Goal: Information Seeking & Learning: Learn about a topic

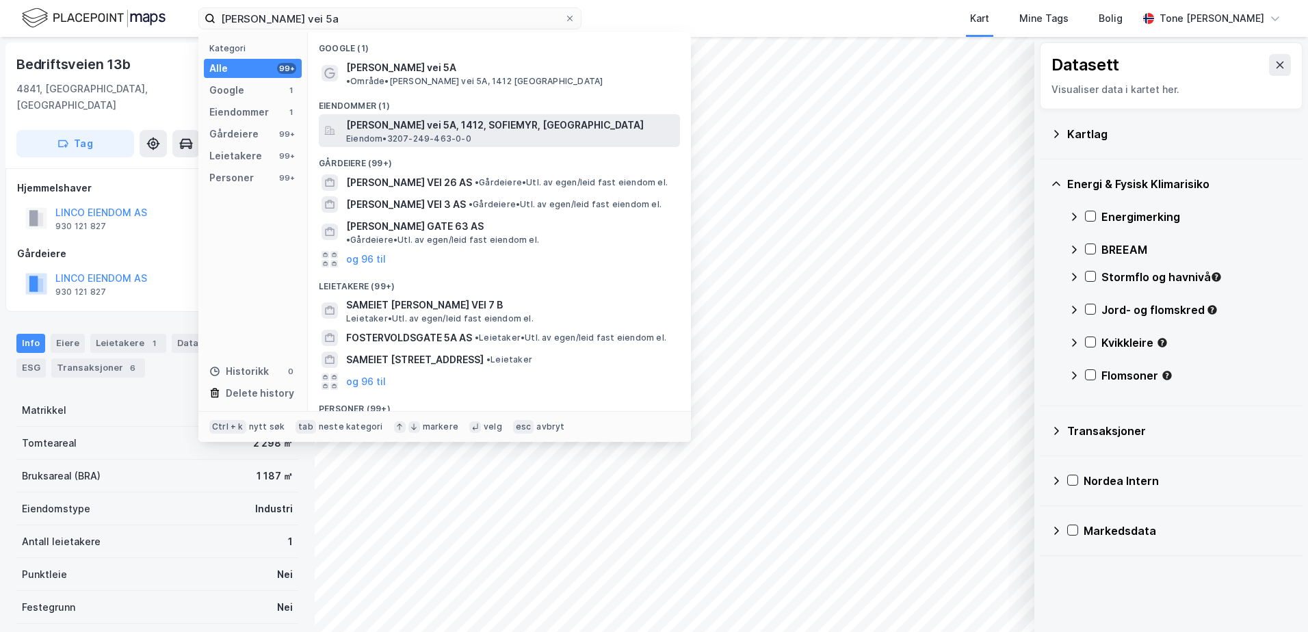
type input "[PERSON_NAME] vei 5a"
click at [401, 118] on span "[PERSON_NAME] vei 5A, 1412, SOFIEMYR, [GEOGRAPHIC_DATA]" at bounding box center [510, 125] width 328 height 16
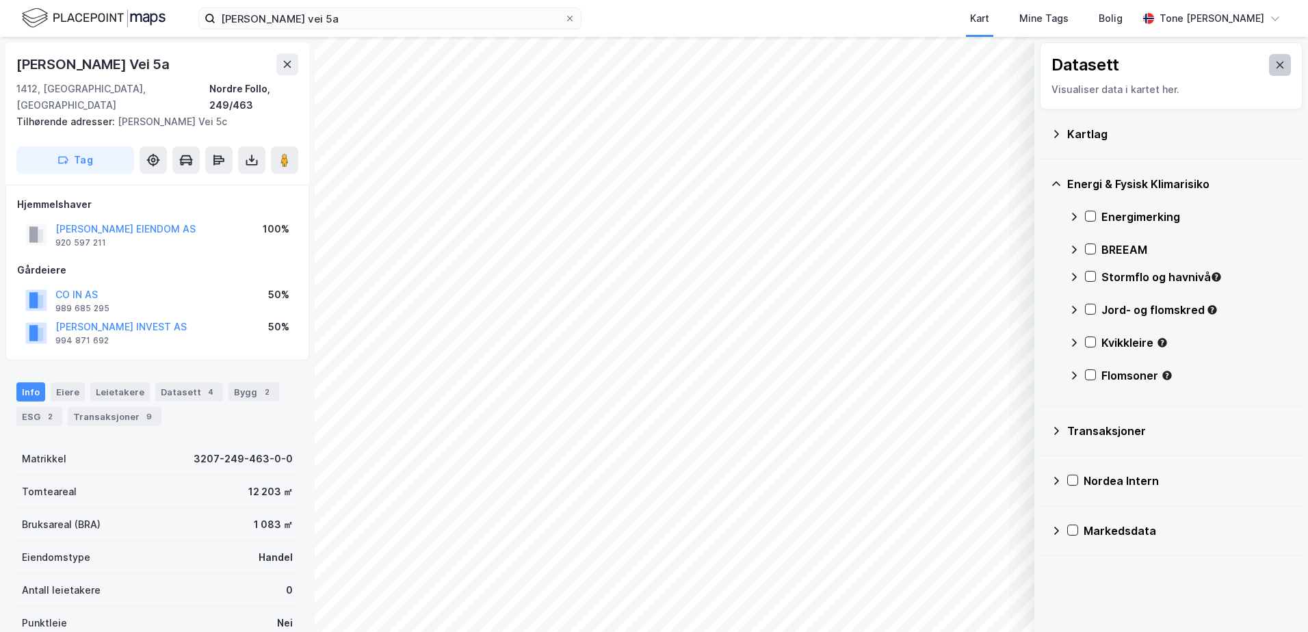
click at [1269, 57] on button at bounding box center [1280, 65] width 22 height 22
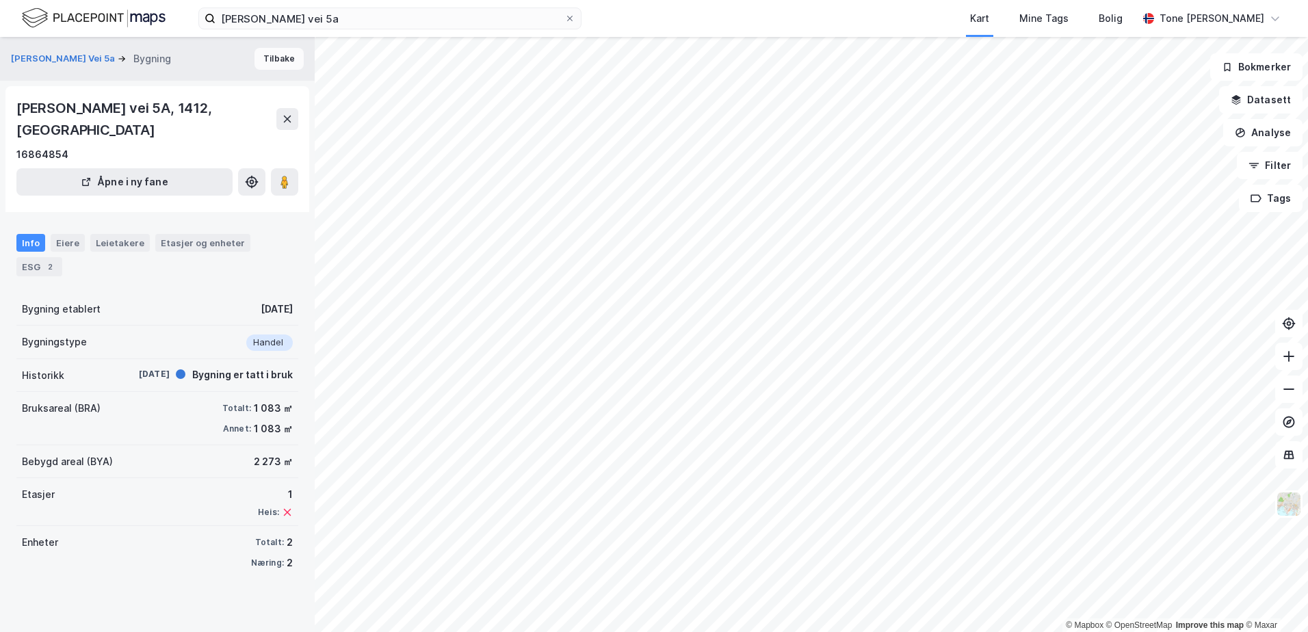
click at [265, 63] on button "Tilbake" at bounding box center [279, 59] width 49 height 22
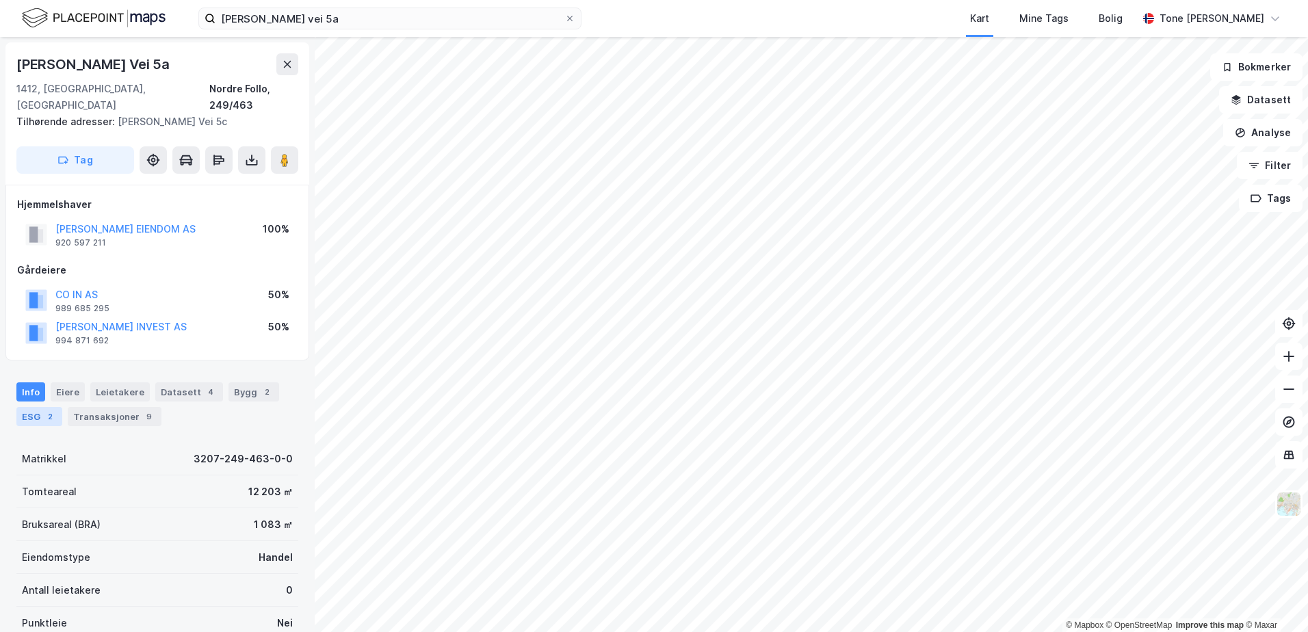
click at [30, 407] on div "ESG 2" at bounding box center [39, 416] width 46 height 19
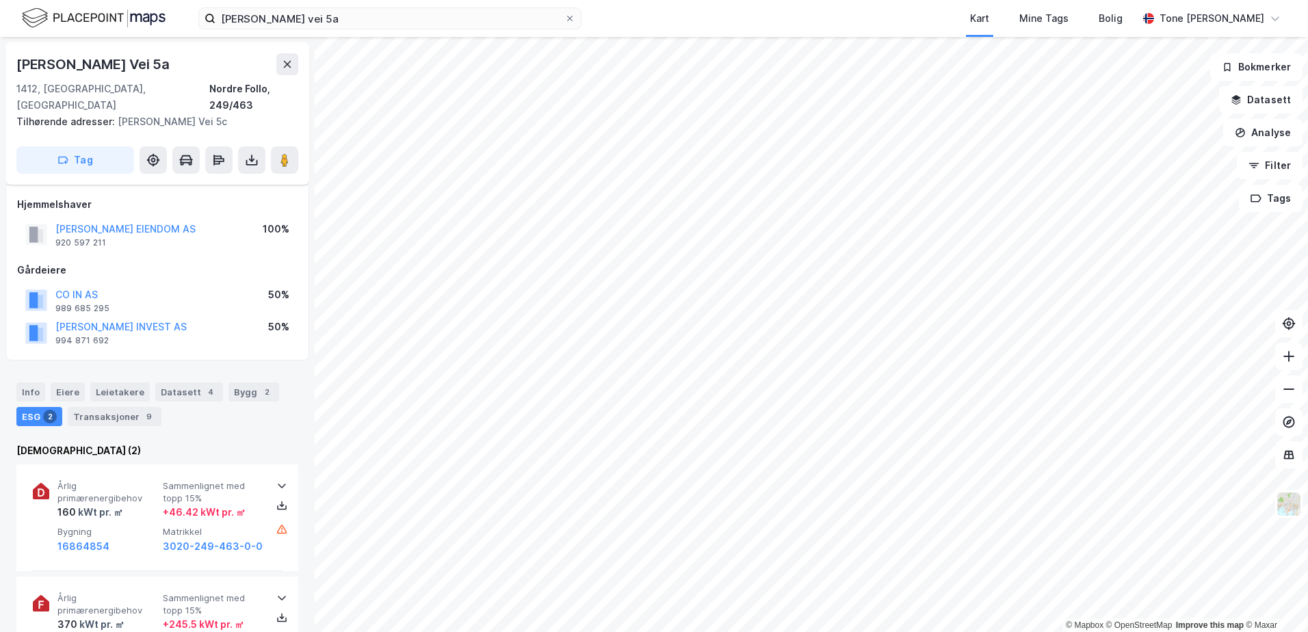
scroll to position [137, 0]
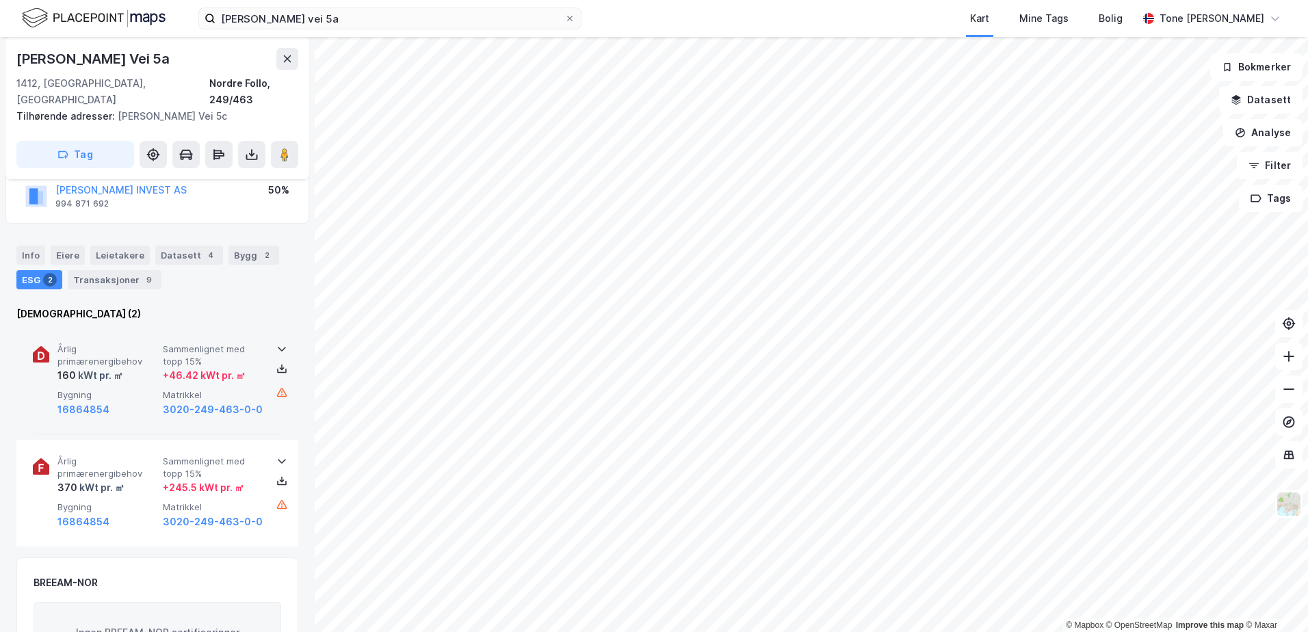
click at [277, 344] on icon at bounding box center [281, 349] width 11 height 11
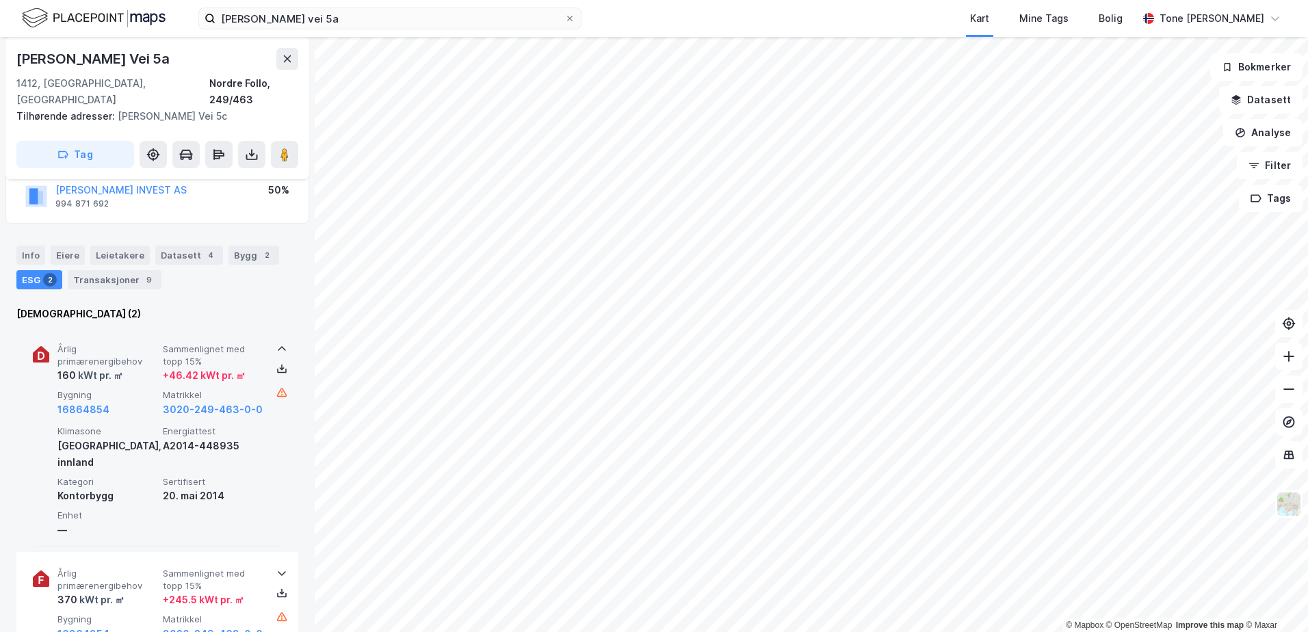
click at [278, 347] on icon at bounding box center [282, 349] width 8 height 5
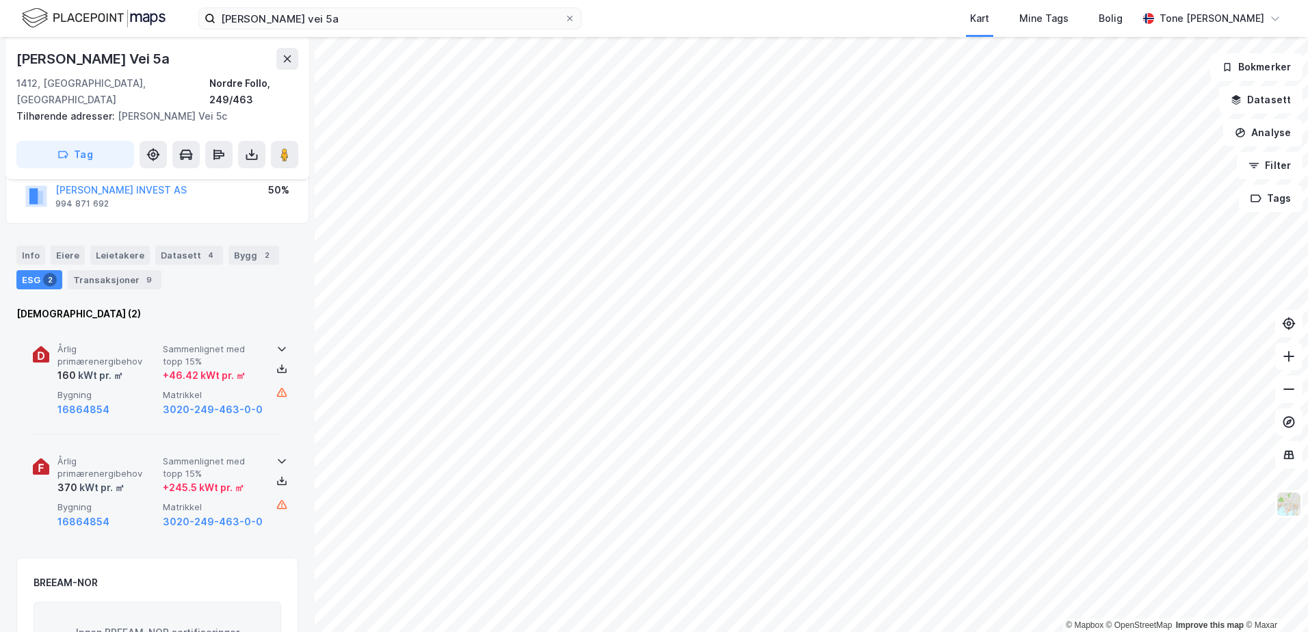
click at [276, 456] on icon at bounding box center [281, 461] width 11 height 11
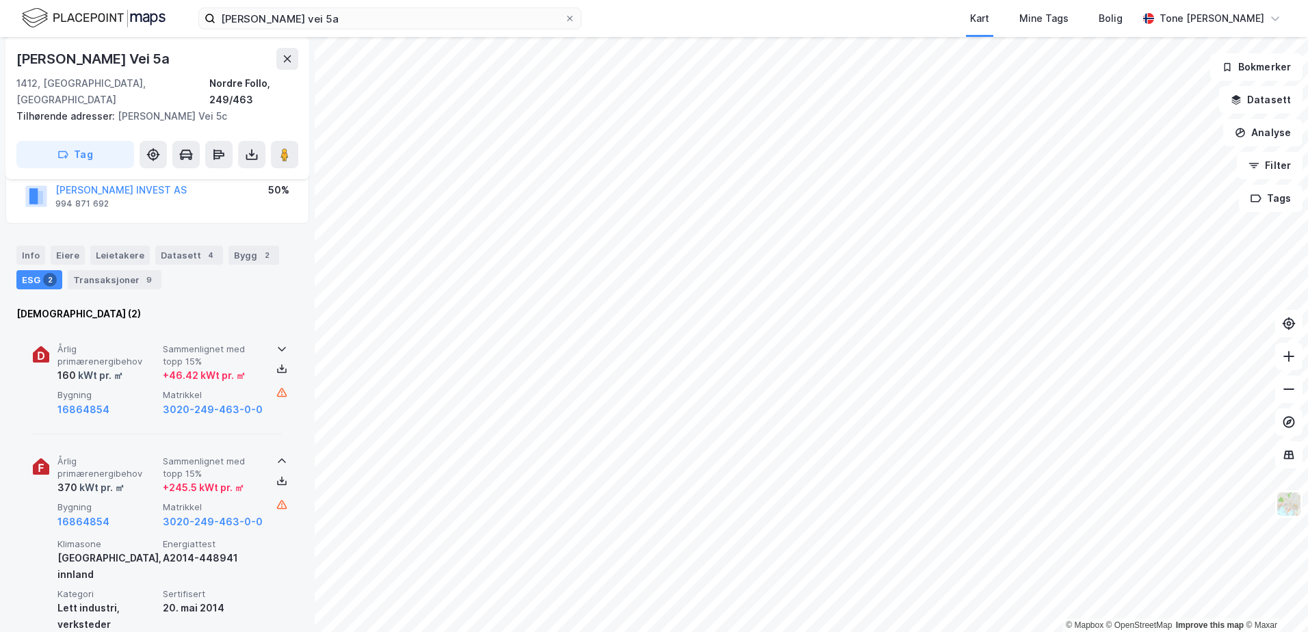
click at [276, 456] on icon at bounding box center [281, 461] width 11 height 11
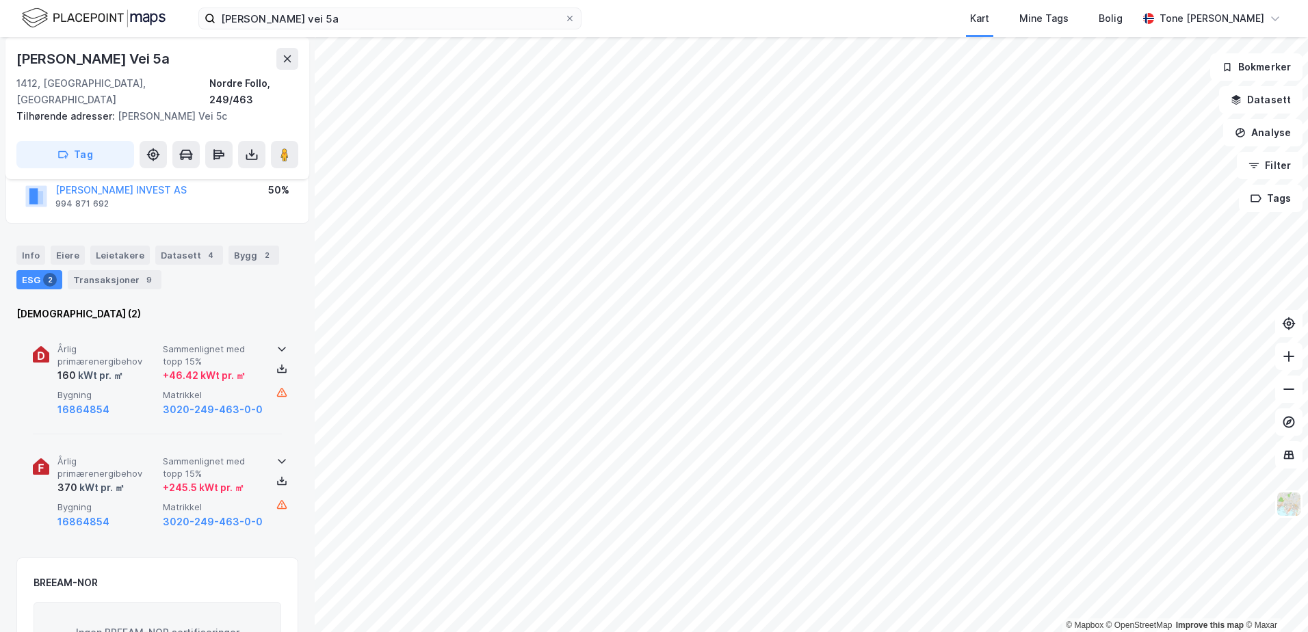
click at [276, 344] on icon at bounding box center [281, 349] width 11 height 11
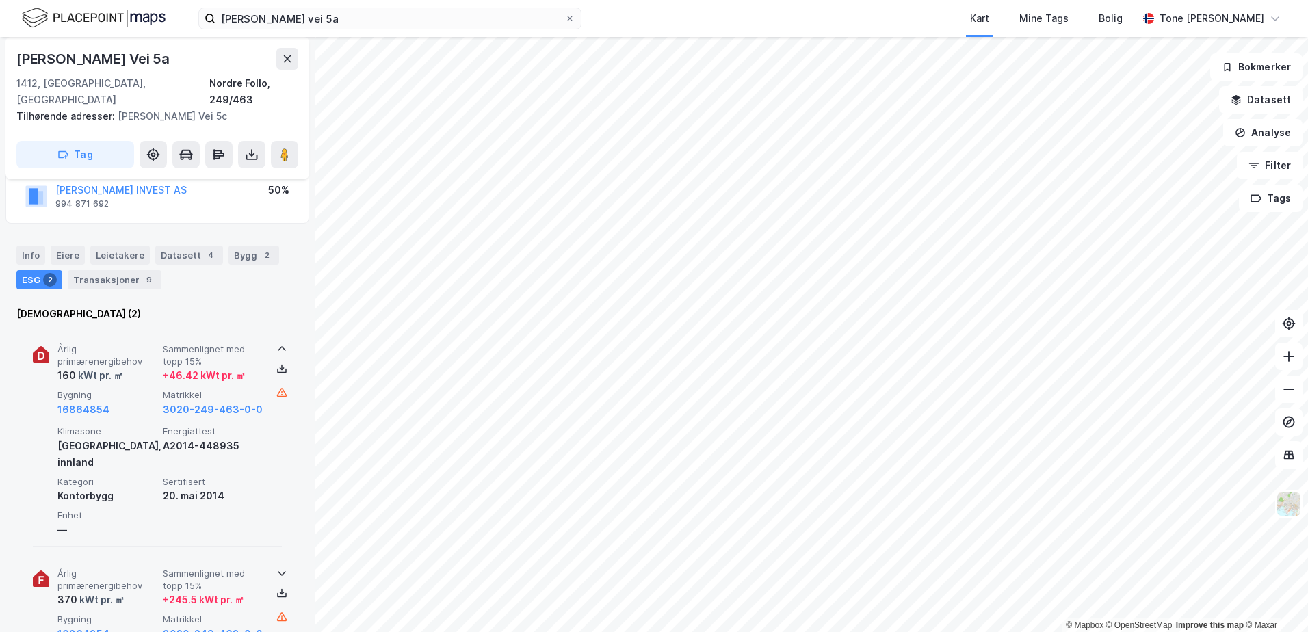
click at [276, 344] on icon at bounding box center [281, 349] width 11 height 11
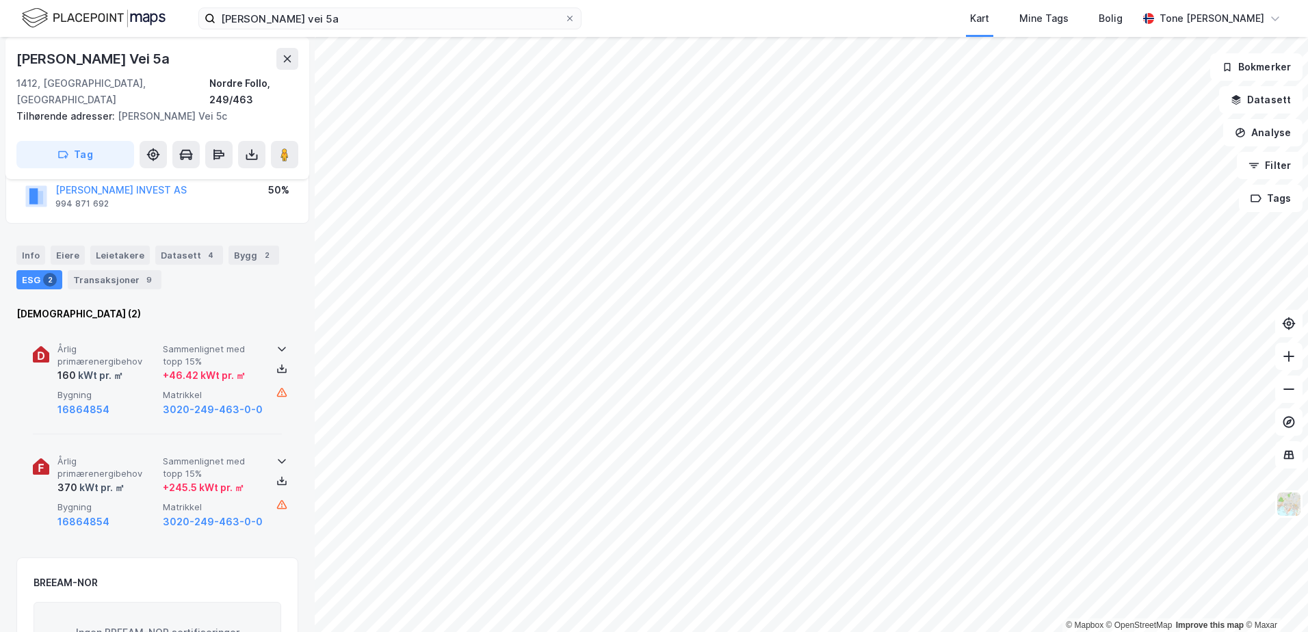
click at [278, 460] on icon at bounding box center [282, 462] width 8 height 5
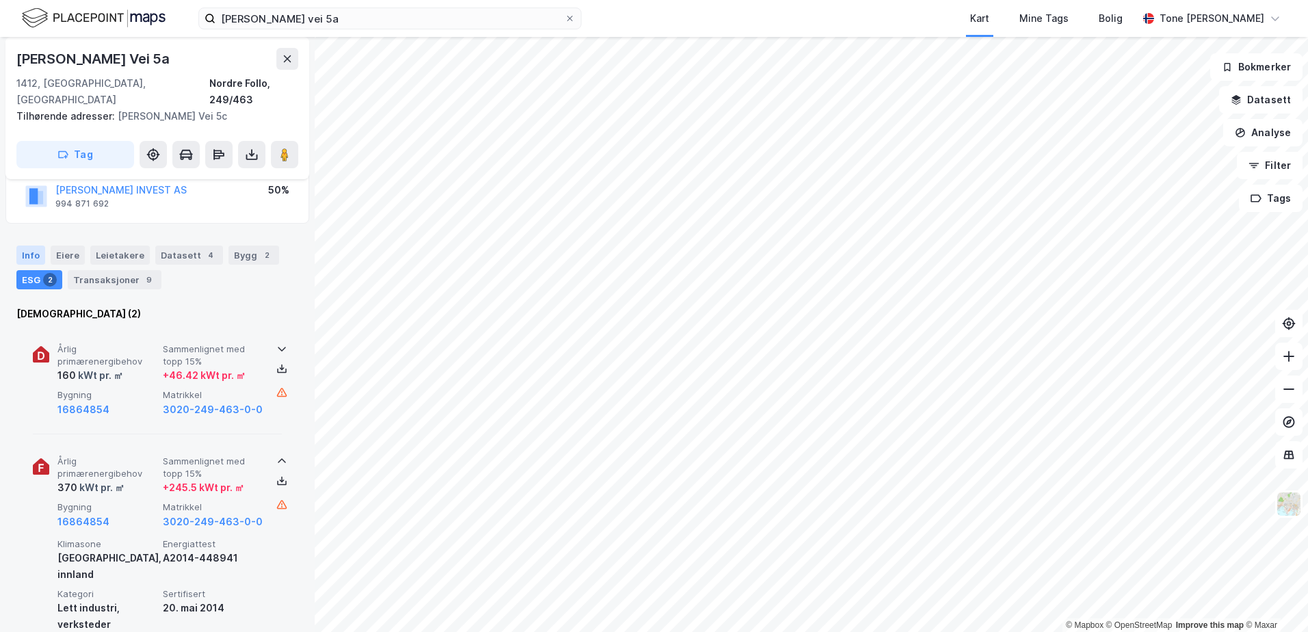
click at [29, 246] on div "Info" at bounding box center [30, 255] width 29 height 19
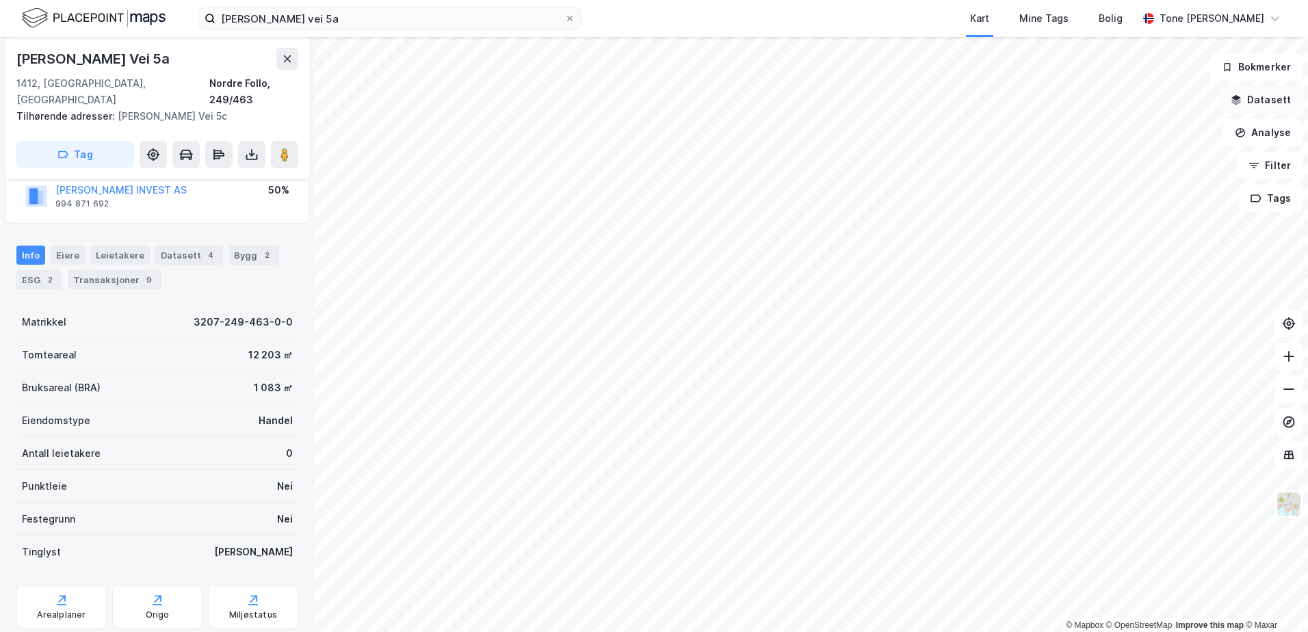
click at [1241, 97] on icon "button" at bounding box center [1237, 97] width 9 height 5
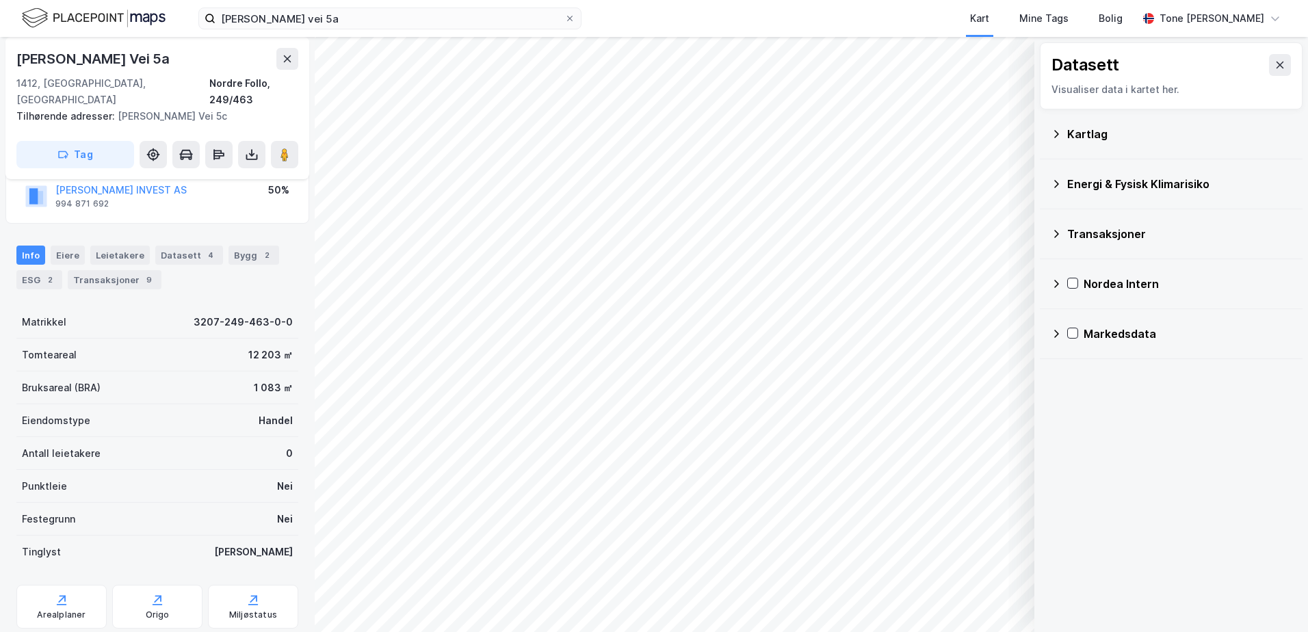
click at [1100, 135] on div "Kartlag" at bounding box center [1180, 134] width 224 height 16
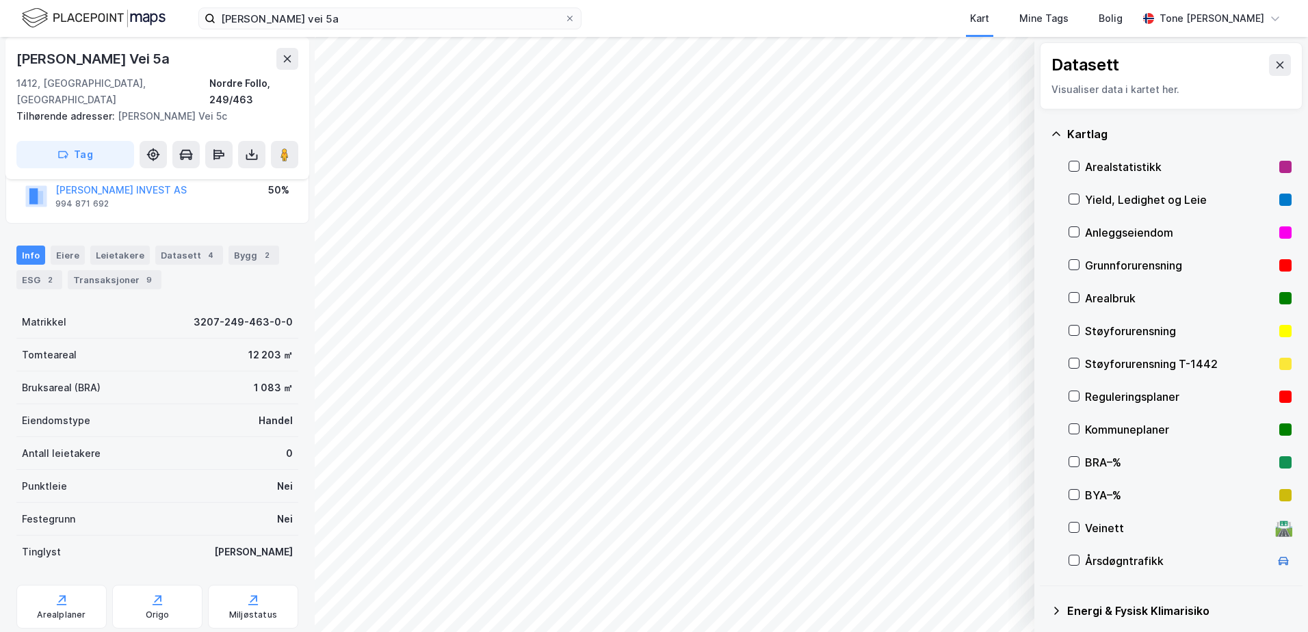
click at [1105, 263] on div "Grunnforurensning" at bounding box center [1179, 265] width 189 height 16
click at [1054, 133] on icon at bounding box center [1056, 134] width 11 height 11
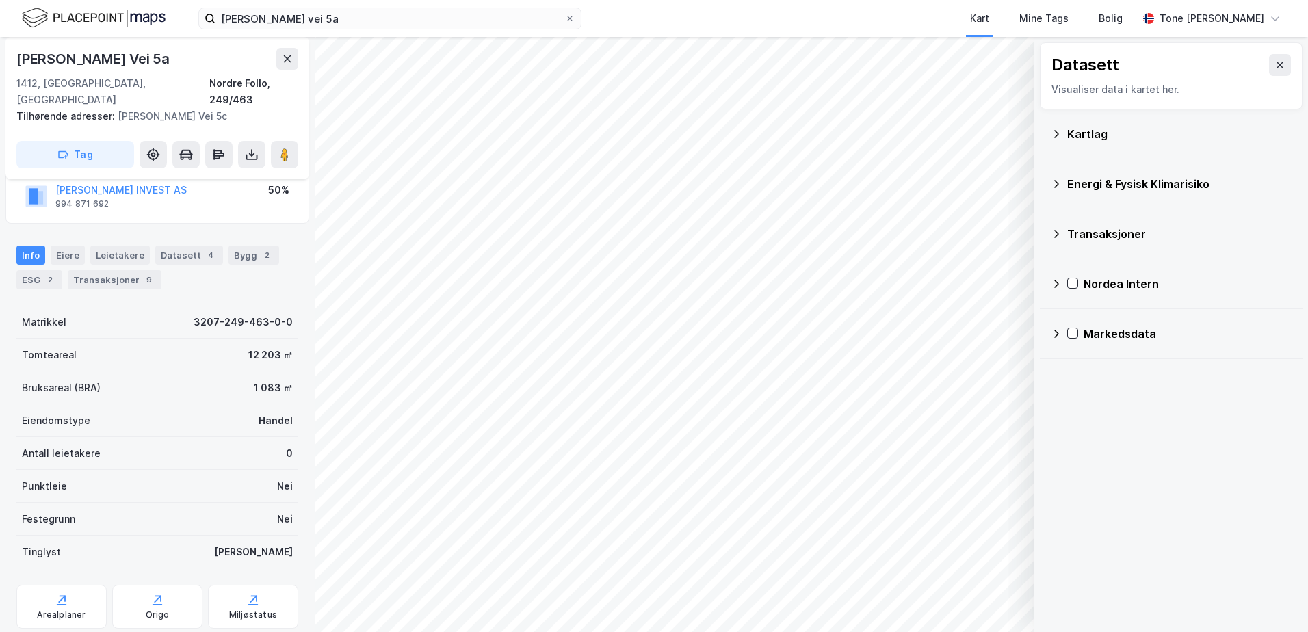
click at [1085, 183] on div "Energi & Fysisk Klimarisiko" at bounding box center [1180, 184] width 224 height 16
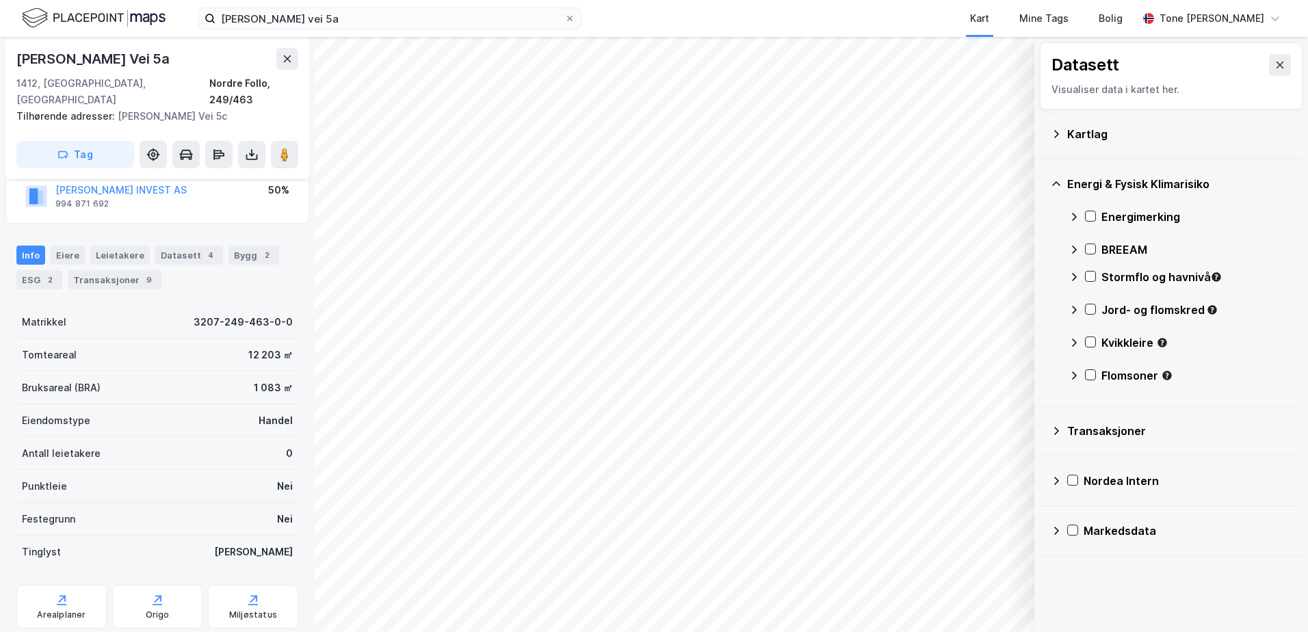
click at [1097, 279] on div "Stormflo og havnivå" at bounding box center [1180, 282] width 223 height 33
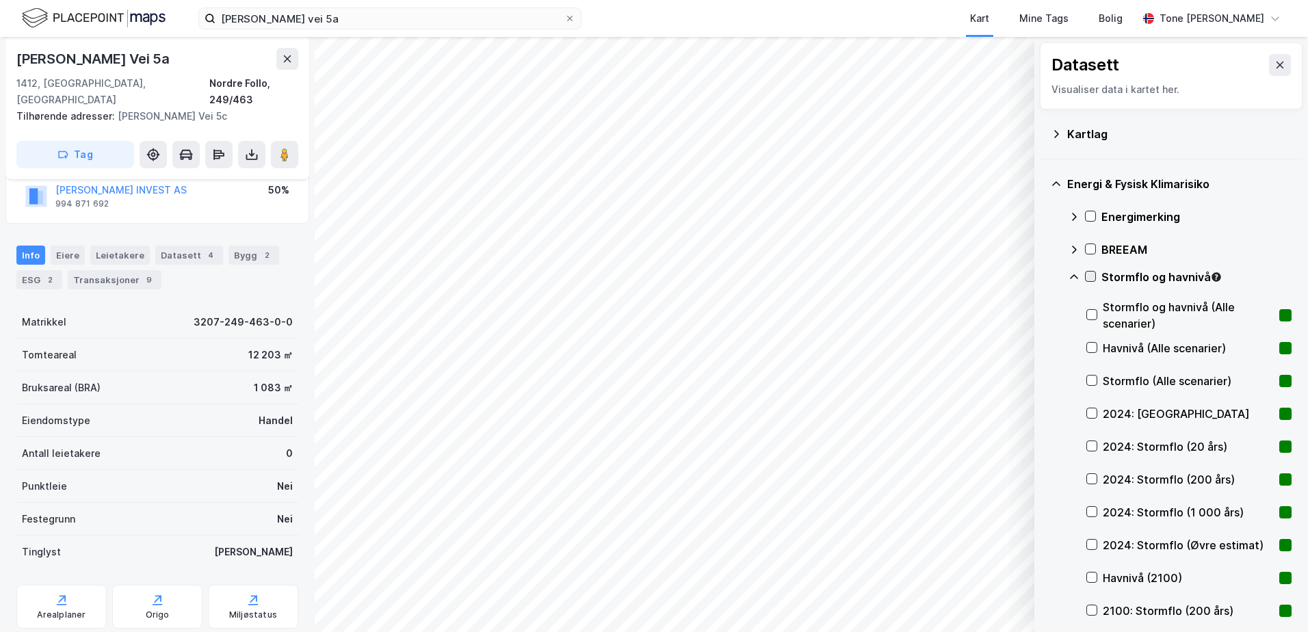
click at [1094, 276] on icon at bounding box center [1091, 277] width 10 height 10
click at [1092, 275] on icon at bounding box center [1091, 277] width 10 height 10
click at [1072, 276] on icon at bounding box center [1074, 277] width 11 height 11
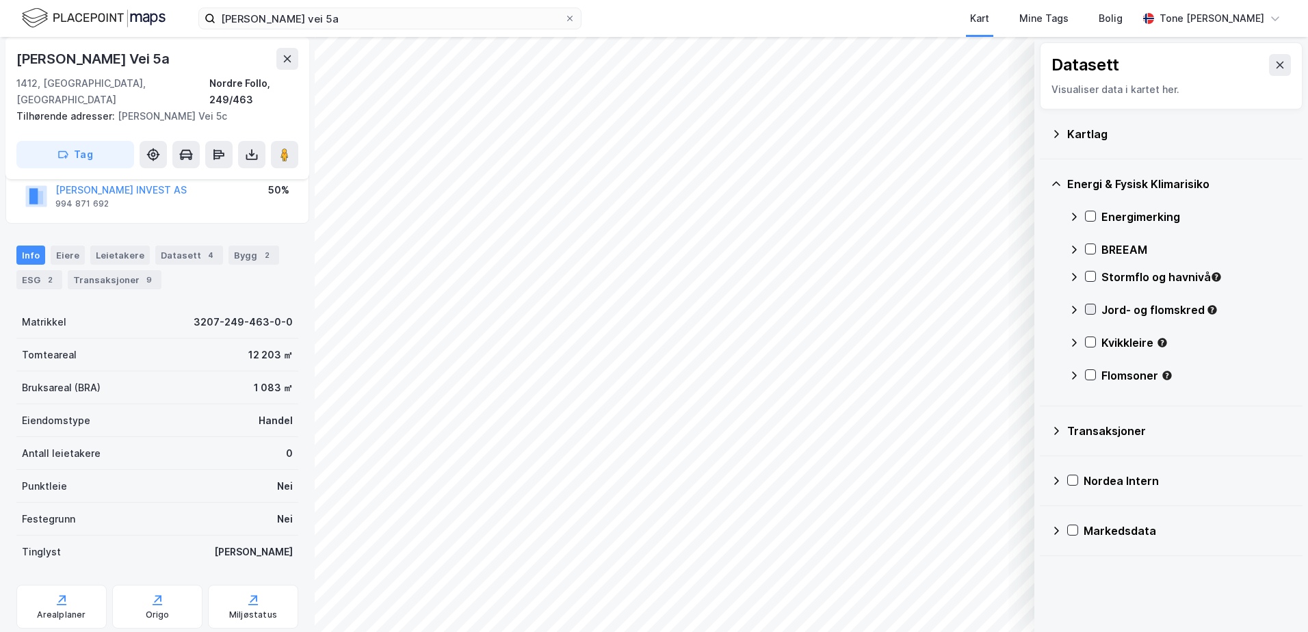
click at [1090, 306] on icon at bounding box center [1091, 310] width 10 height 10
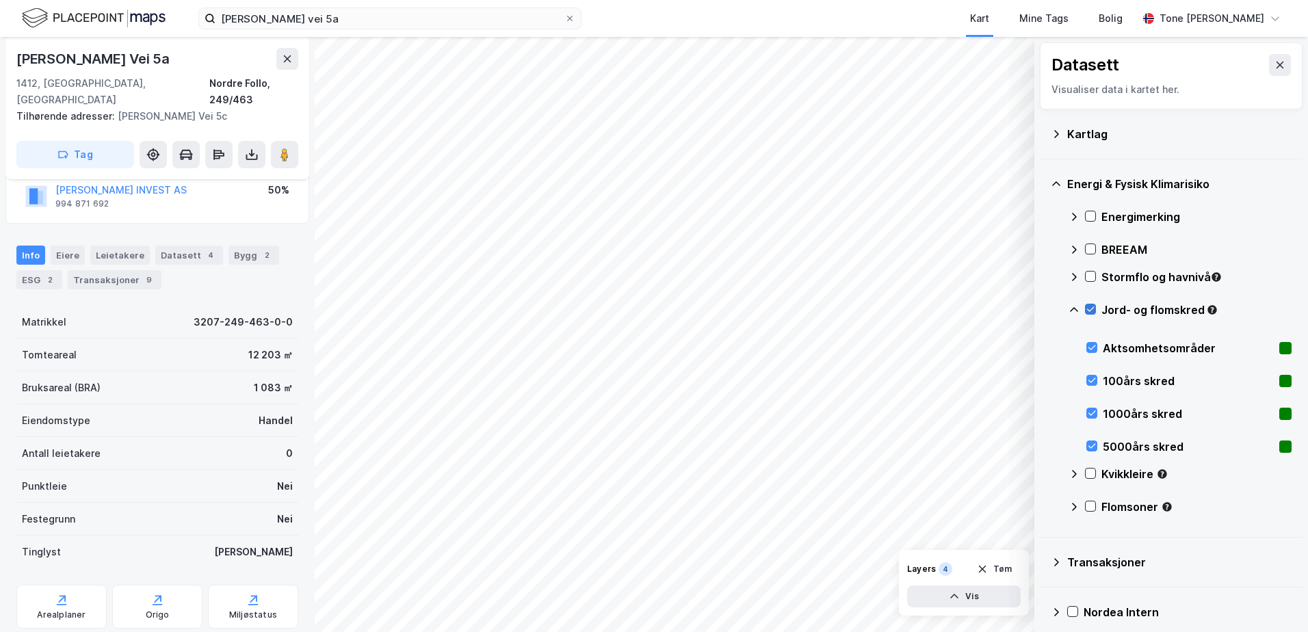
click at [1089, 309] on icon at bounding box center [1091, 310] width 10 height 10
click at [1071, 310] on icon at bounding box center [1074, 310] width 11 height 11
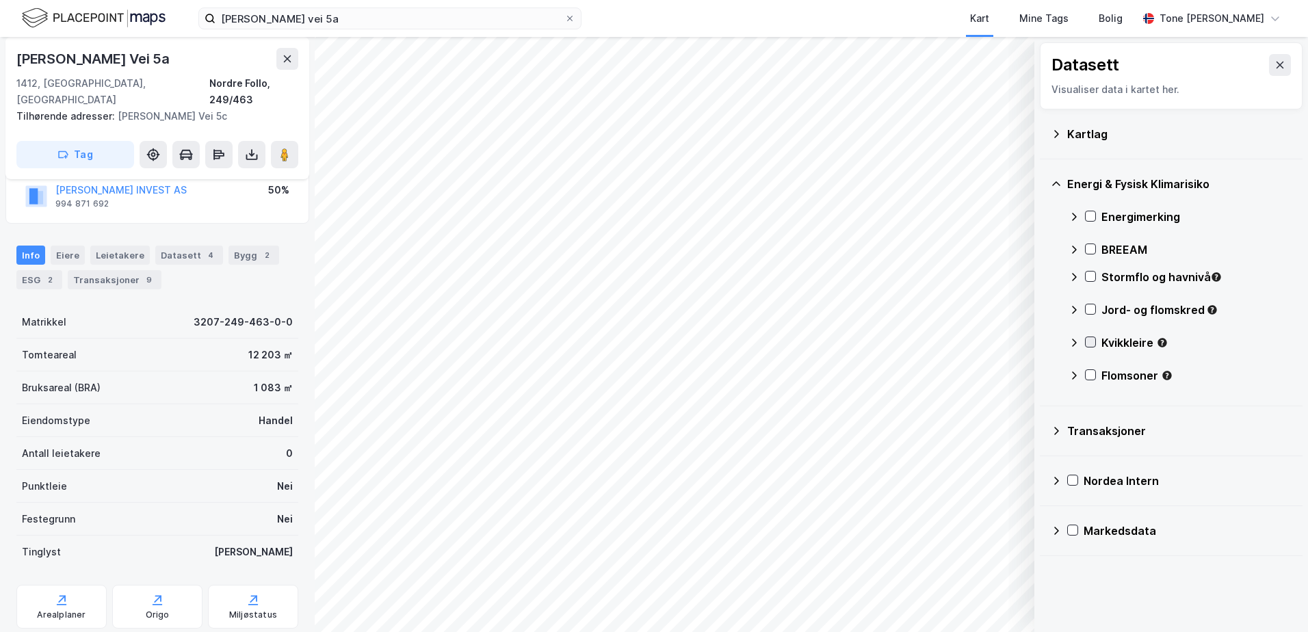
click at [1089, 339] on icon at bounding box center [1091, 342] width 10 height 10
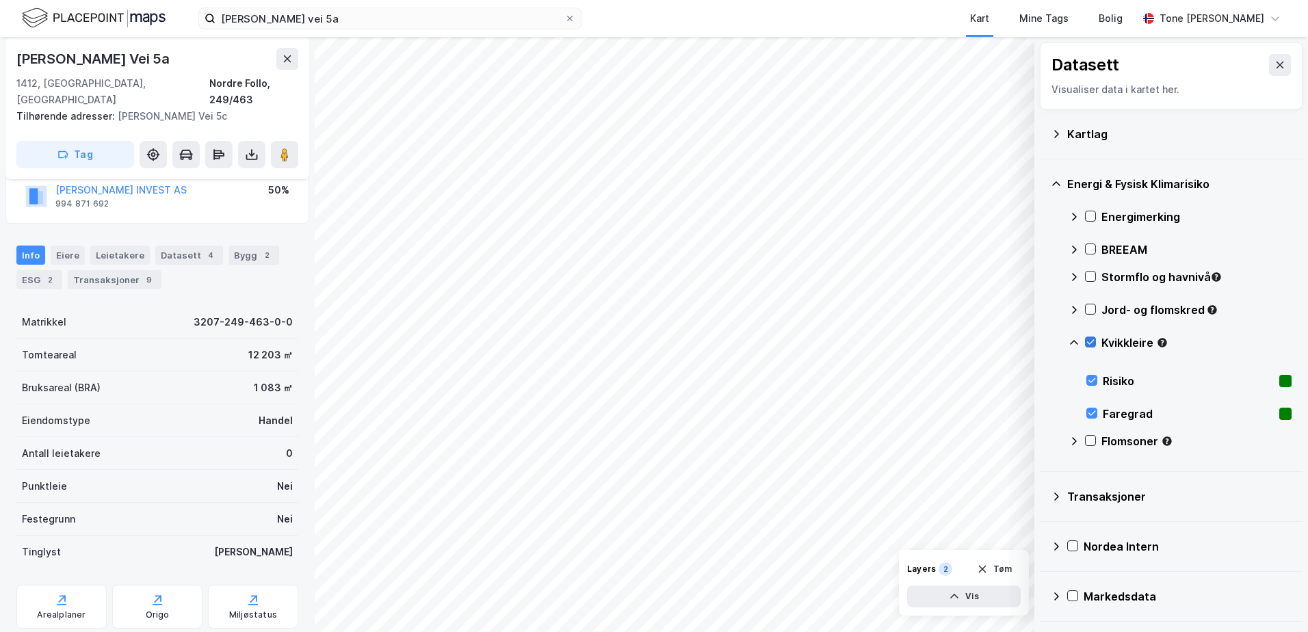
click at [1089, 339] on icon at bounding box center [1091, 342] width 10 height 10
click at [1070, 341] on icon at bounding box center [1074, 342] width 11 height 11
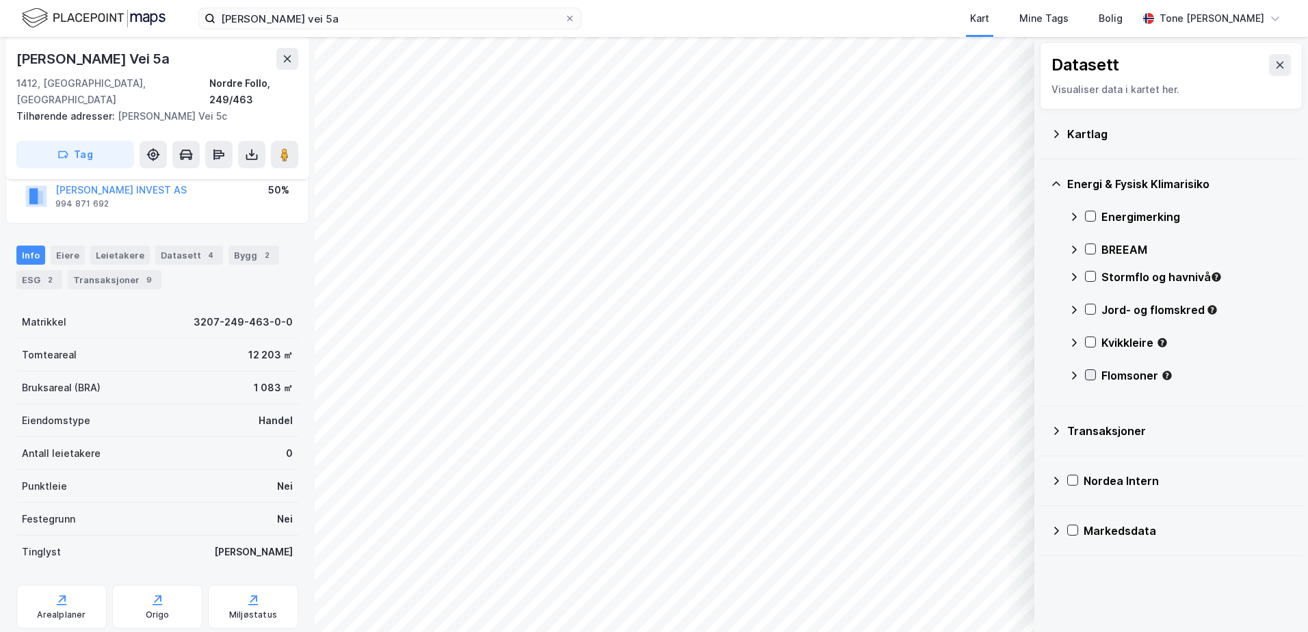
click at [1089, 372] on icon at bounding box center [1091, 375] width 10 height 10
